Goal: Task Accomplishment & Management: Manage account settings

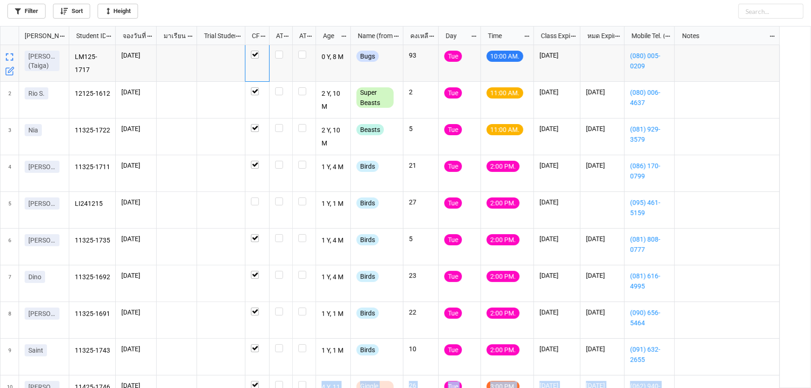
scroll to position [357, 806]
click at [275, 51] on label "grid" at bounding box center [281, 51] width 12 height 0
click at [801, 280] on div "LM125-1717 2/9/2025 0 Y, 8 M Bugs 93 Tue 10:00 AM. 10/5/2026 (080) 005-0209 121…" at bounding box center [440, 217] width 743 height 344
checkbox input "false"
checkbox input "true"
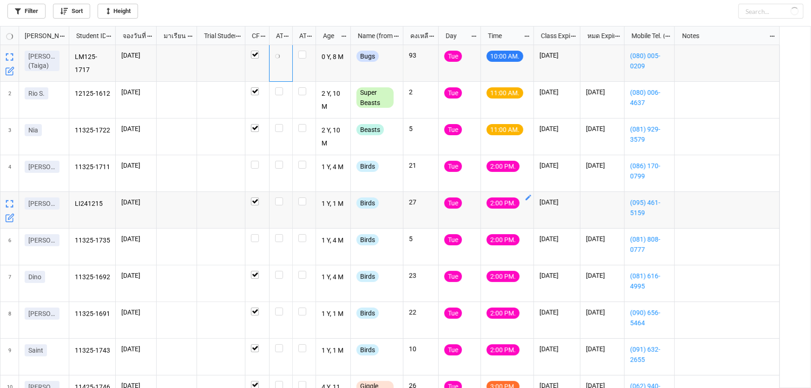
checkbox input "false"
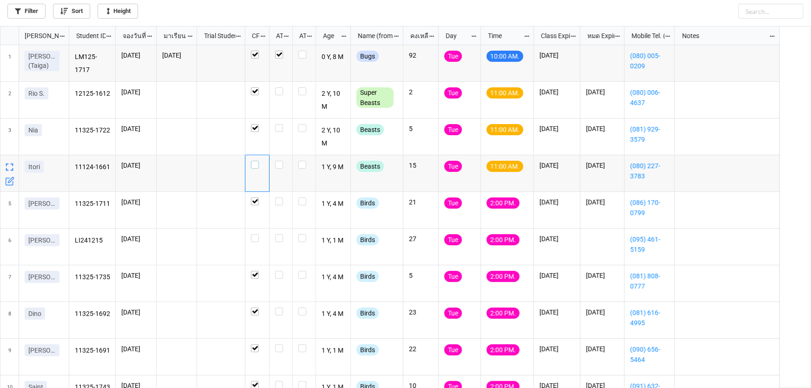
click at [262, 165] on div "grid" at bounding box center [257, 165] width 13 height 8
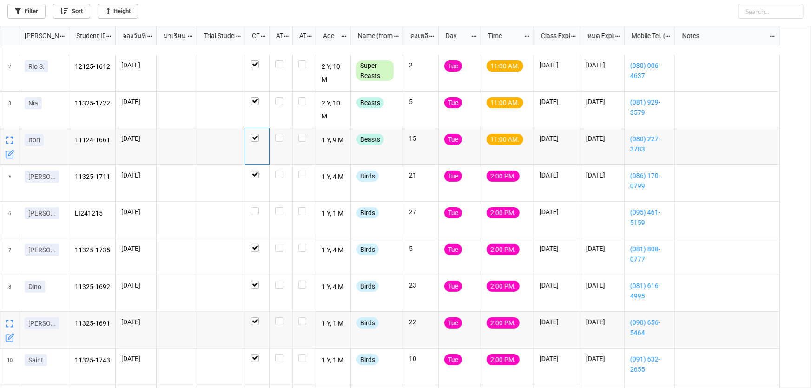
scroll to position [42, 0]
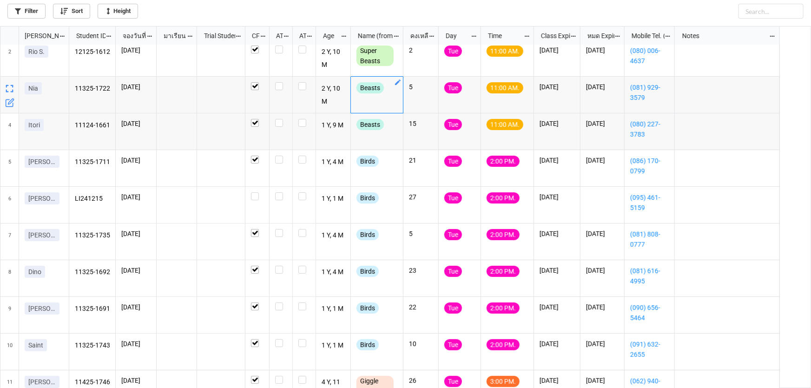
click at [397, 81] on icon "grid" at bounding box center [397, 82] width 7 height 7
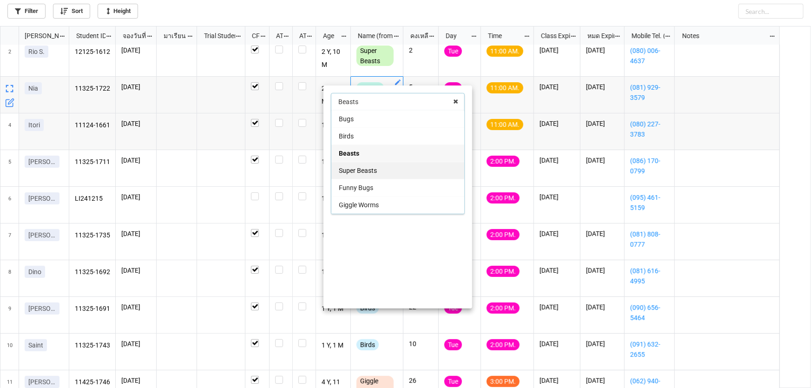
click at [391, 167] on div "Super Beasts" at bounding box center [397, 170] width 133 height 17
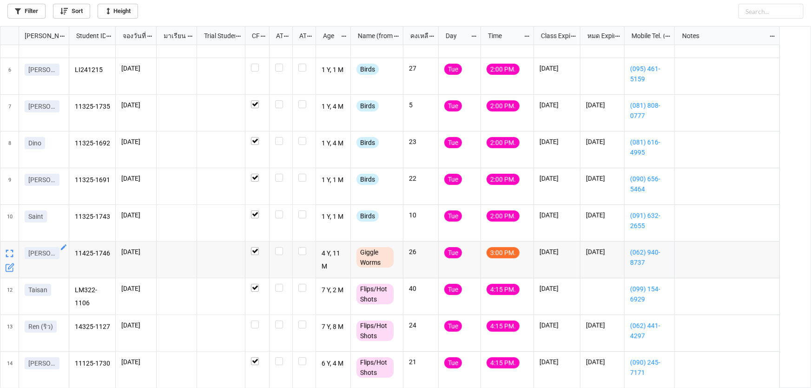
scroll to position [175, 0]
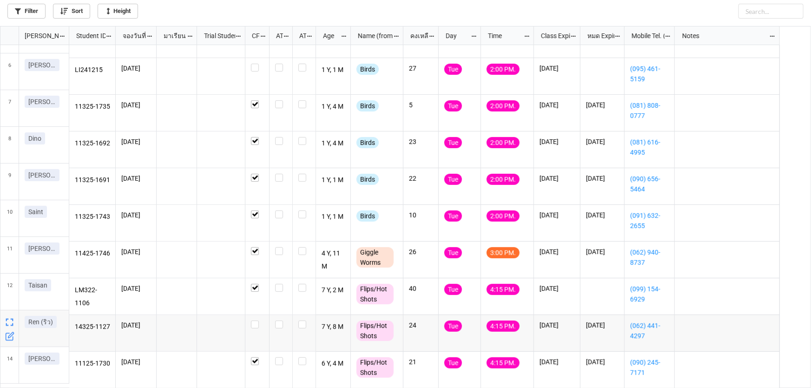
click at [12, 334] on icon "grid" at bounding box center [9, 336] width 9 height 9
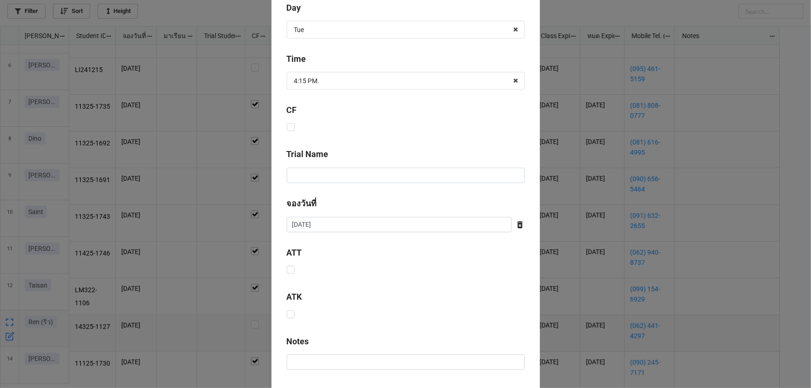
scroll to position [377, 0]
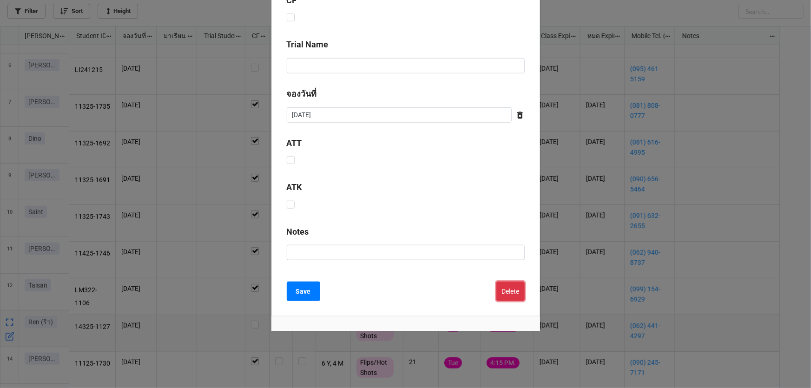
click at [512, 288] on button "Delete" at bounding box center [511, 292] width 28 height 20
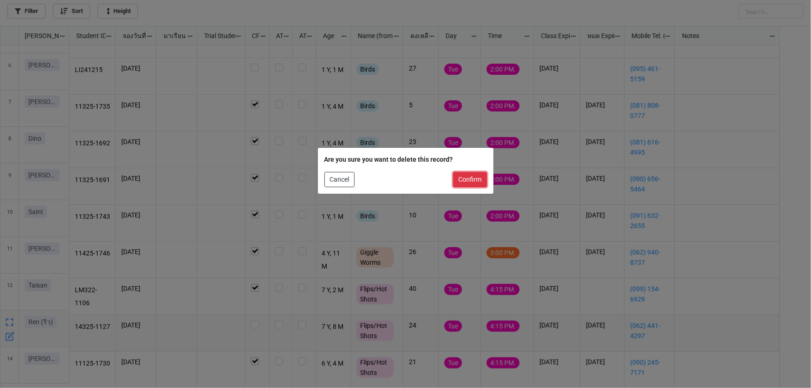
click at [458, 181] on button "Confirm" at bounding box center [470, 180] width 34 height 16
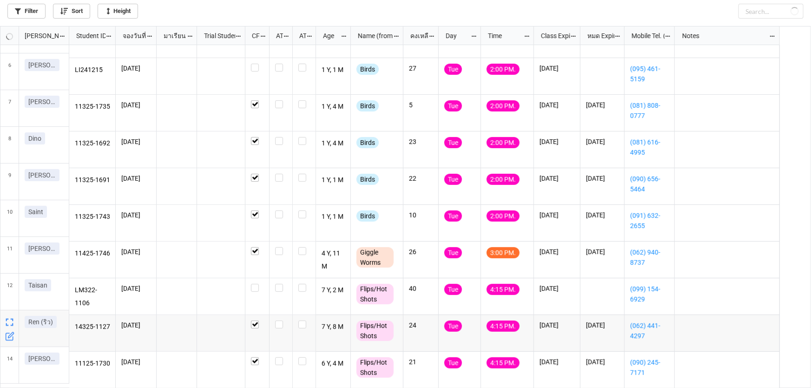
checkbox input "false"
checkbox input "true"
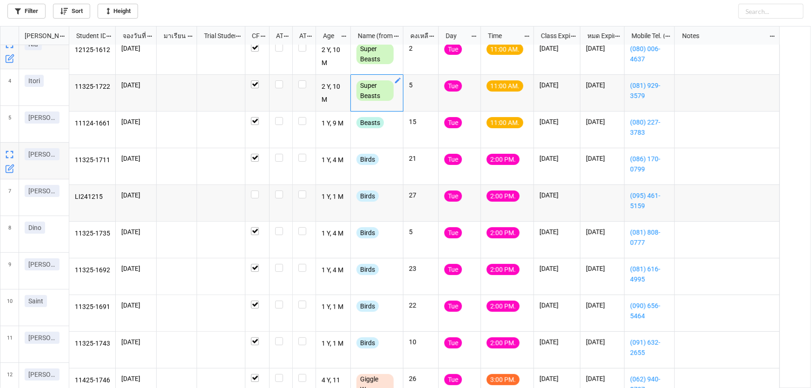
scroll to position [44, 0]
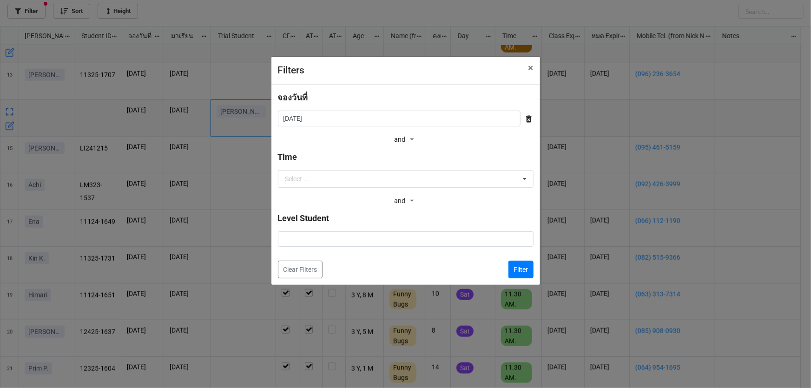
scroll to position [357, 806]
click at [377, 116] on input "16/8/2025" at bounding box center [399, 119] width 243 height 16
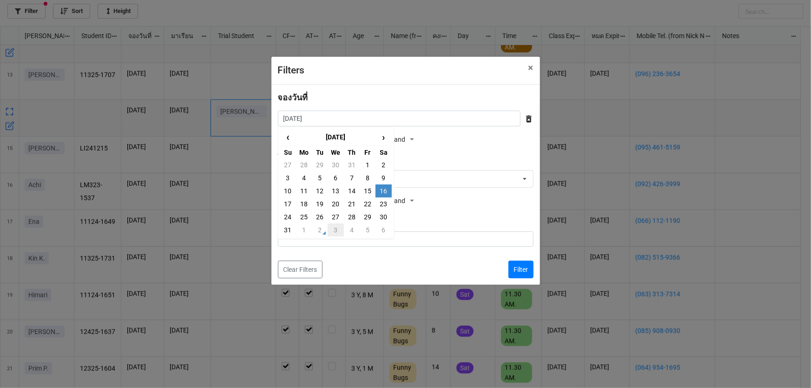
click at [337, 232] on td "3" at bounding box center [336, 230] width 16 height 13
type input "3/9/2025"
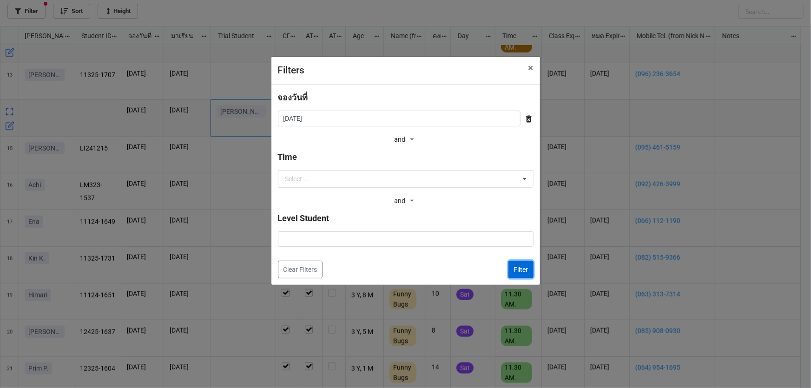
click at [513, 266] on button "Filter" at bounding box center [521, 270] width 25 height 18
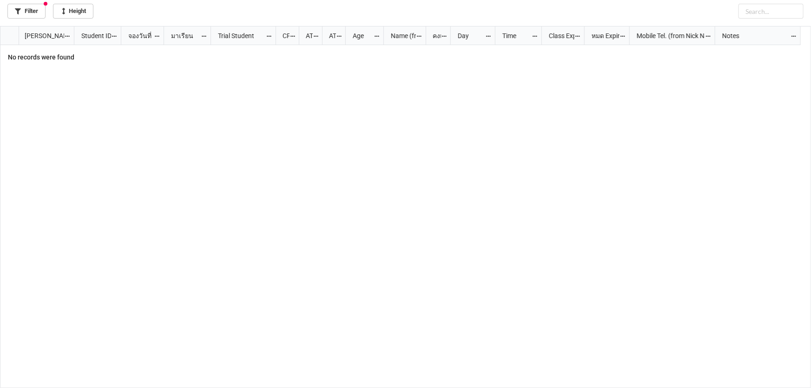
scroll to position [0, 0]
click at [26, 19] on div "Filter Height" at bounding box center [405, 13] width 811 height 26
click at [23, 13] on link "Filter" at bounding box center [26, 11] width 38 height 15
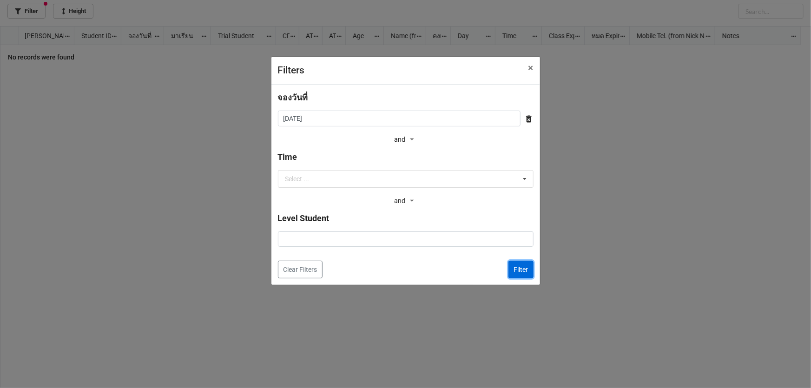
click at [525, 267] on button "Filter" at bounding box center [521, 270] width 25 height 18
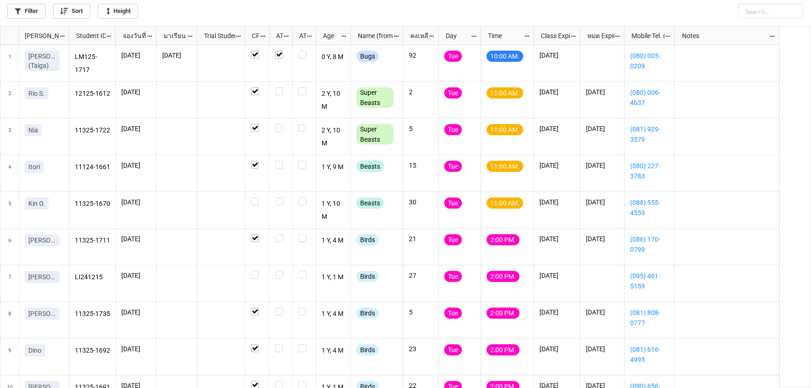
scroll to position [5, 5]
click at [282, 198] on label "grid" at bounding box center [281, 198] width 12 height 0
click at [278, 87] on label "grid" at bounding box center [281, 87] width 12 height 0
checkbox input "true"
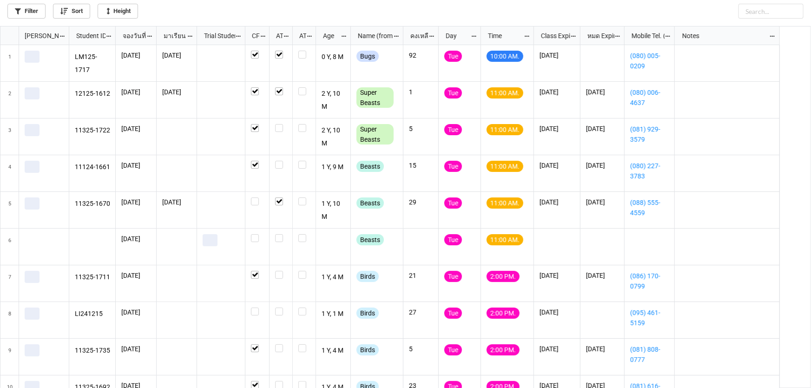
scroll to position [357, 806]
click at [278, 161] on label "grid" at bounding box center [281, 161] width 12 height 0
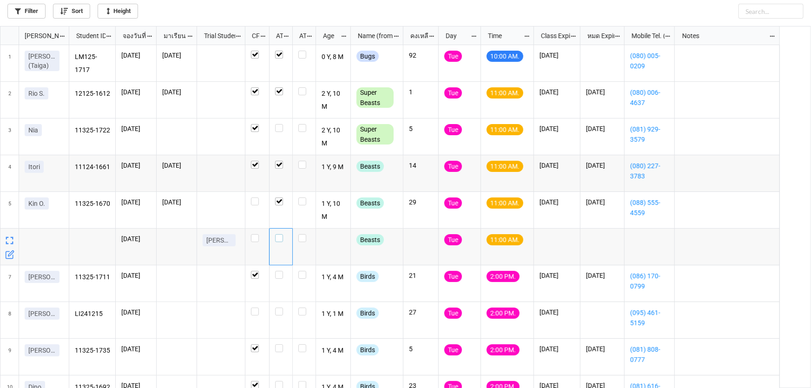
click at [279, 234] on label "grid" at bounding box center [281, 234] width 12 height 0
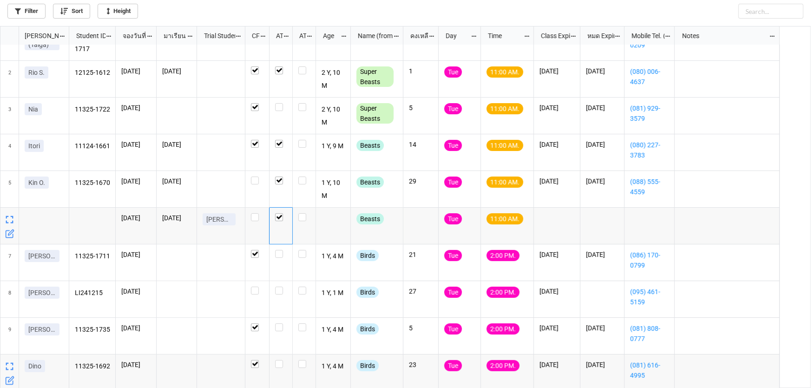
scroll to position [0, 0]
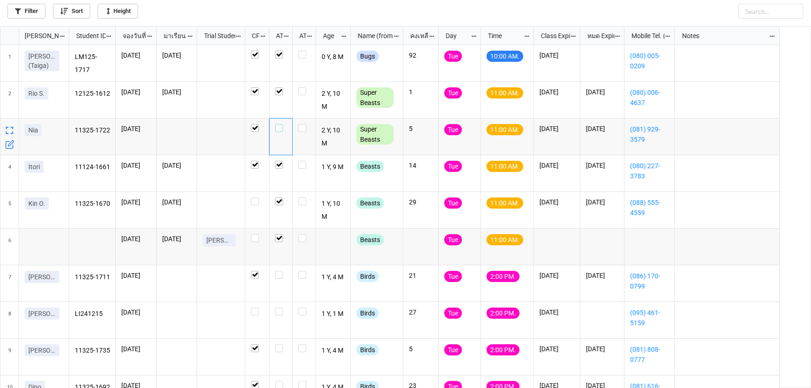
click at [279, 124] on label "grid" at bounding box center [281, 124] width 12 height 0
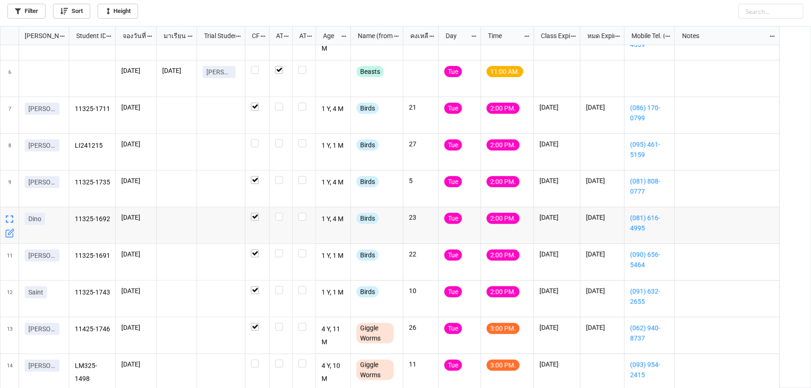
scroll to position [169, 0]
click at [255, 139] on label "grid" at bounding box center [257, 139] width 13 height 0
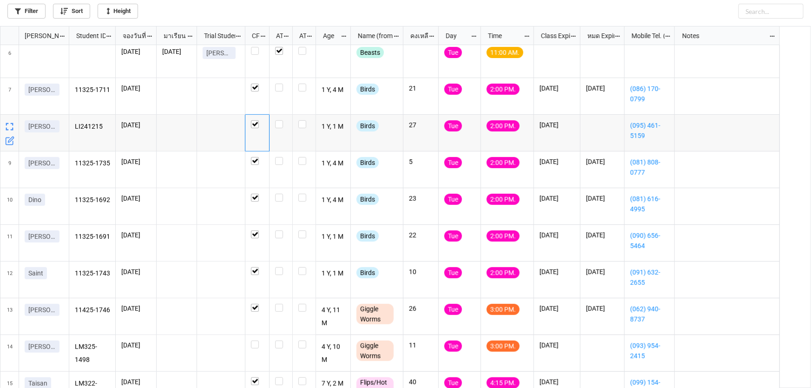
scroll to position [211, 0]
